Goal: Task Accomplishment & Management: Use online tool/utility

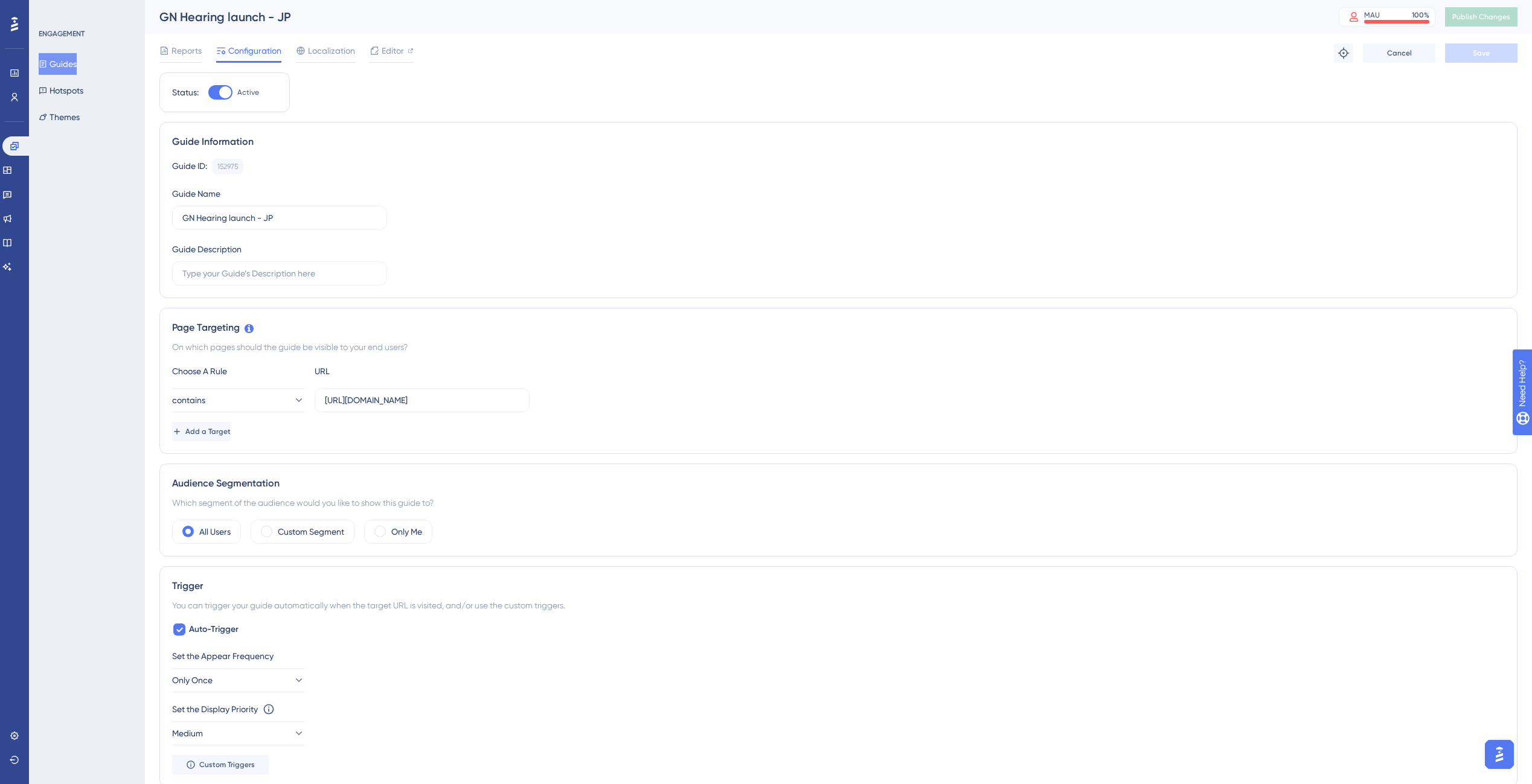
click at [74, 57] on button "Guides" at bounding box center [58, 64] width 38 height 22
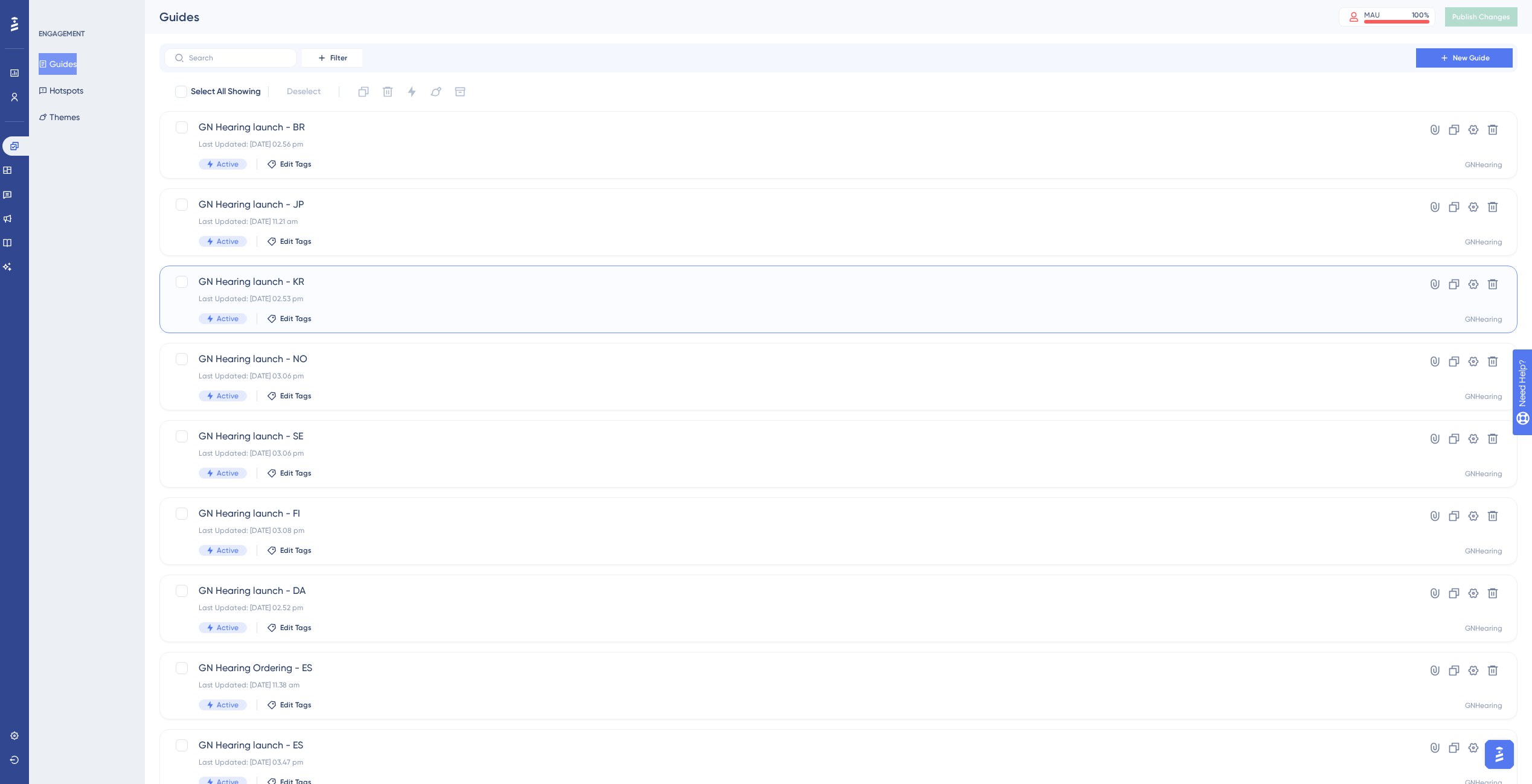
click at [385, 288] on span "GN Hearing launch - KR" at bounding box center [790, 281] width 1183 height 14
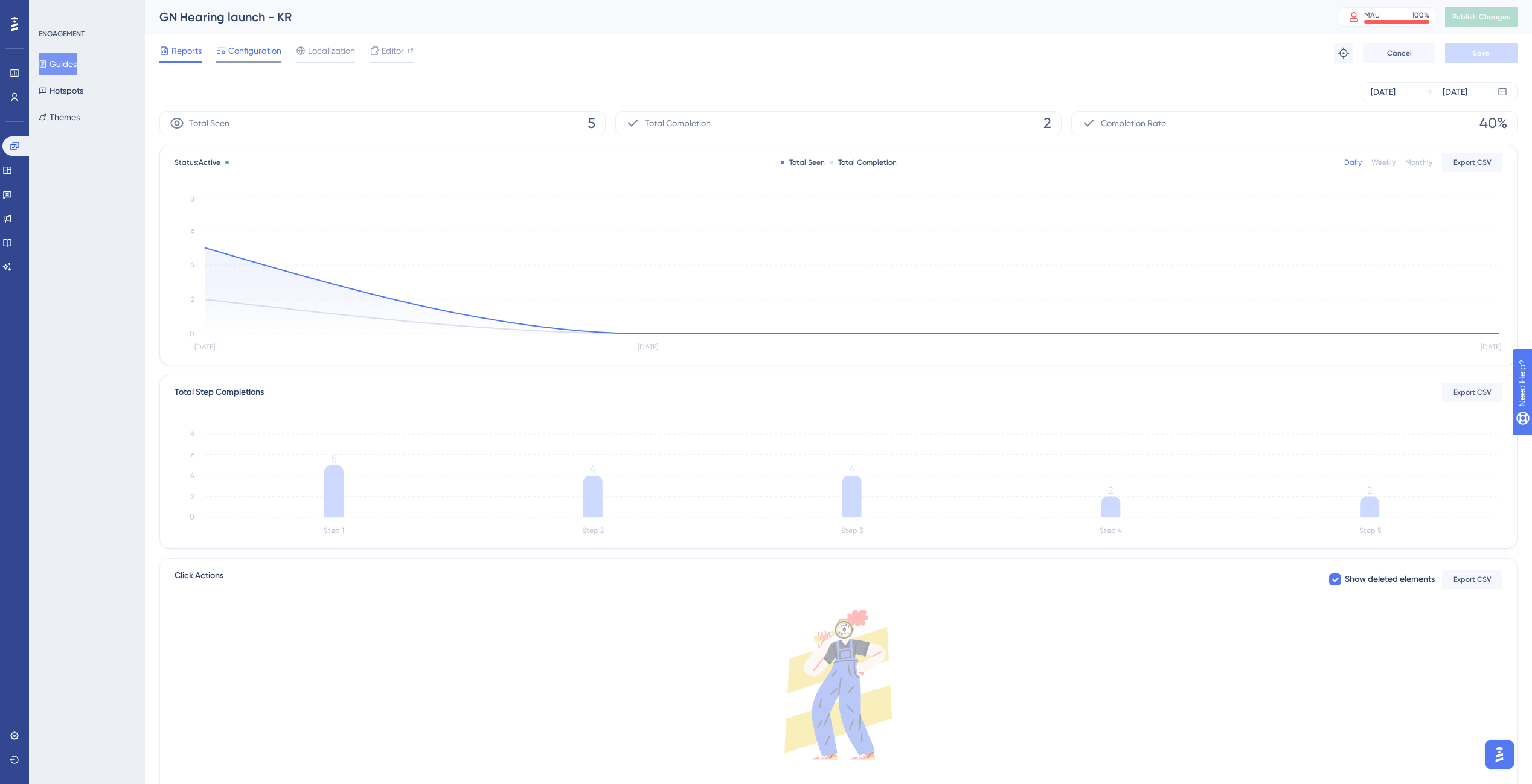
click at [258, 52] on span "Configuration" at bounding box center [255, 50] width 53 height 14
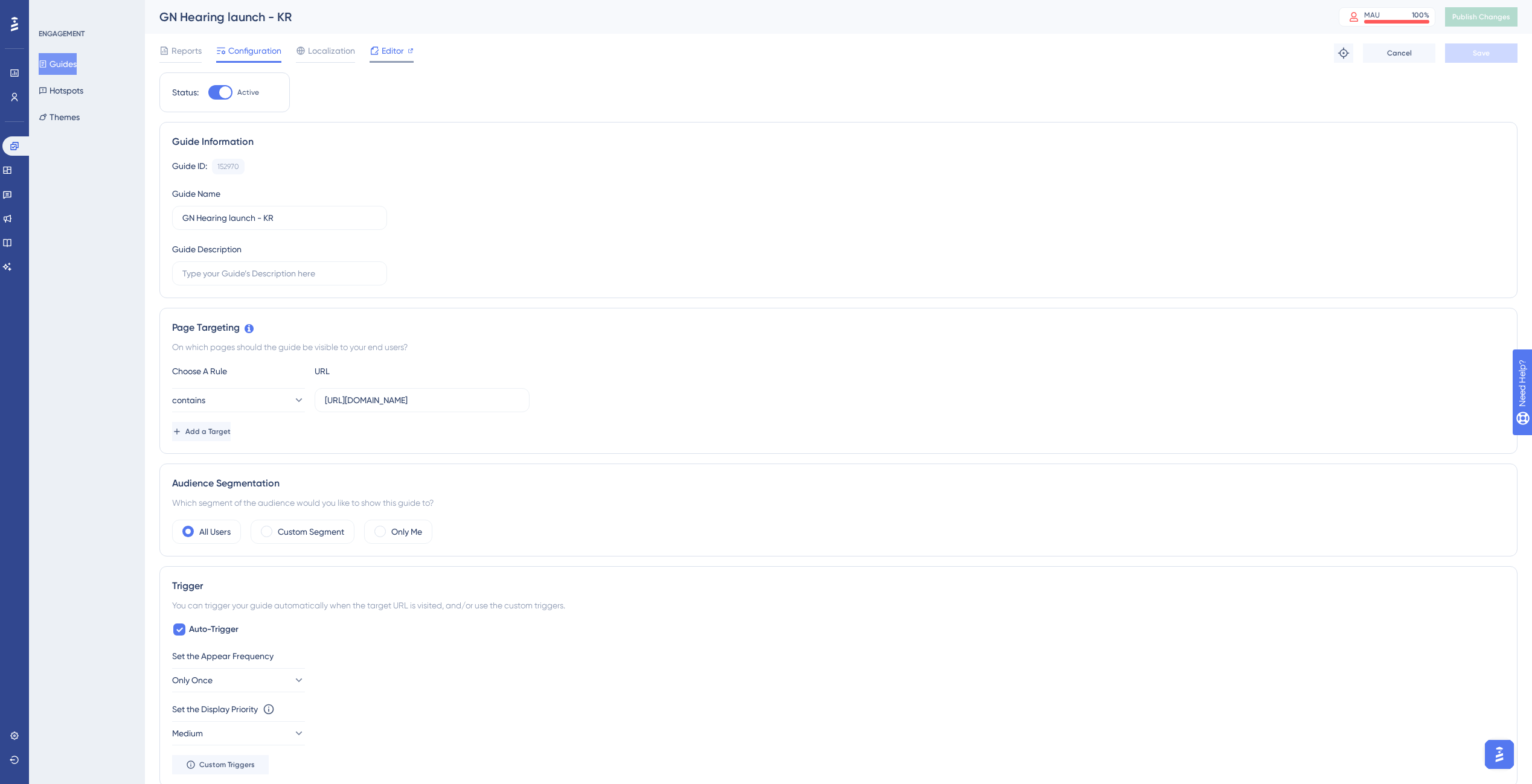
click at [384, 52] on span "Editor" at bounding box center [392, 50] width 22 height 14
click at [1485, 19] on span "Publish Changes" at bounding box center [1481, 17] width 58 height 10
